Goal: Navigation & Orientation: Find specific page/section

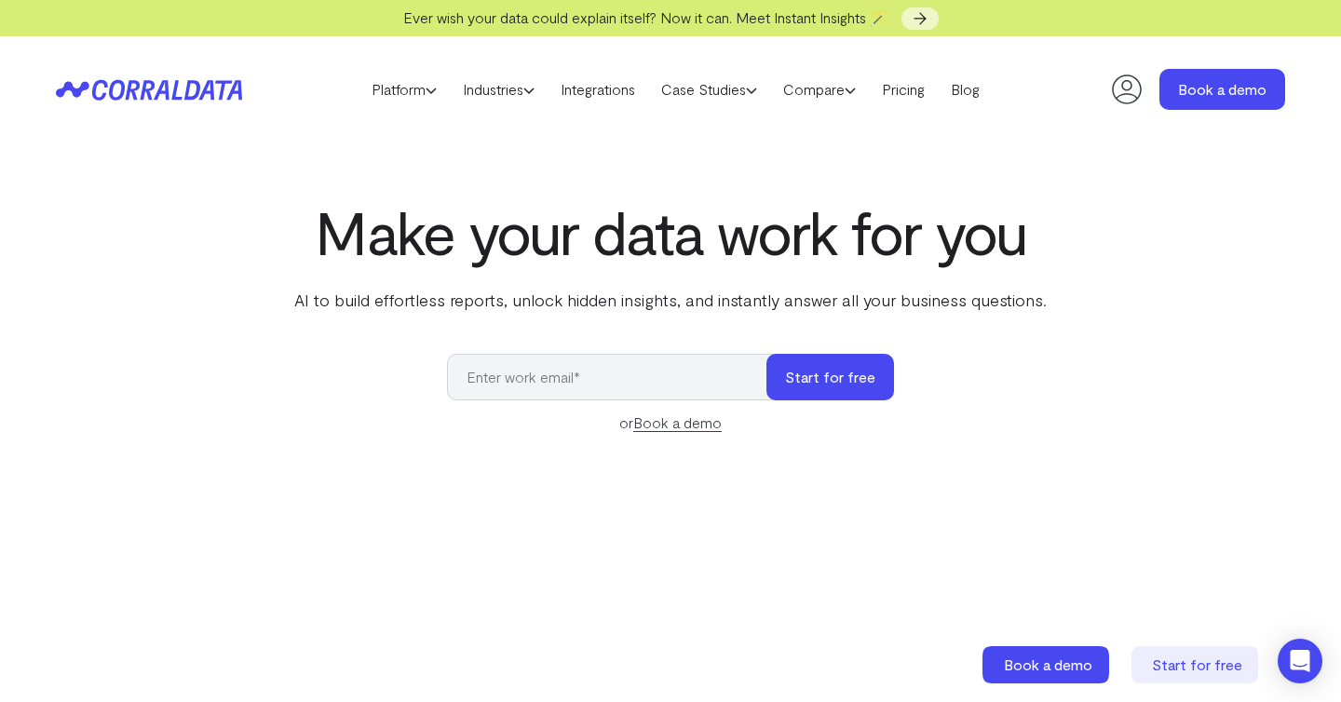
click at [1118, 79] on icon at bounding box center [1126, 89] width 37 height 37
click at [1118, 85] on icon at bounding box center [1126, 89] width 37 height 37
click at [1124, 82] on icon at bounding box center [1126, 89] width 37 height 37
